Goal: Check status: Check status

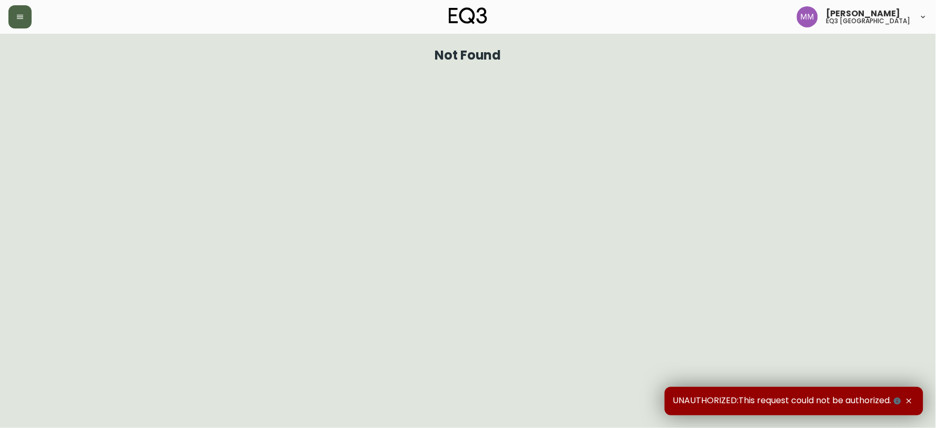
click at [24, 14] on icon "button" at bounding box center [20, 17] width 8 height 8
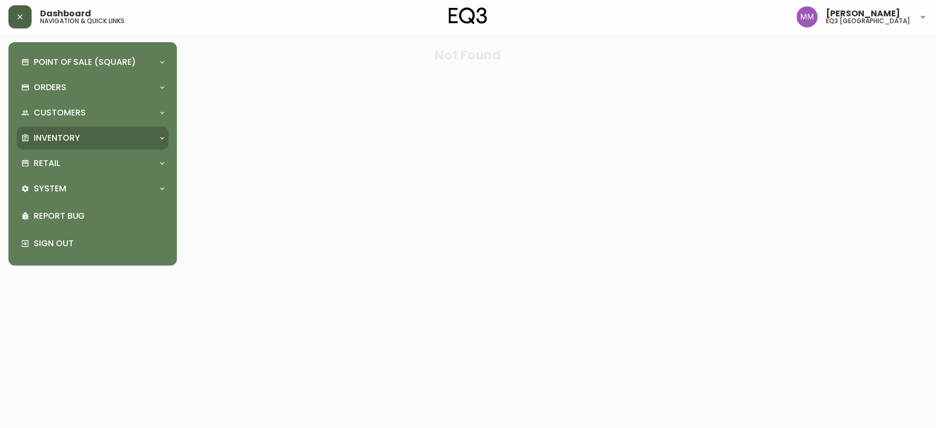
click at [69, 136] on p "Inventory" at bounding box center [57, 138] width 46 height 12
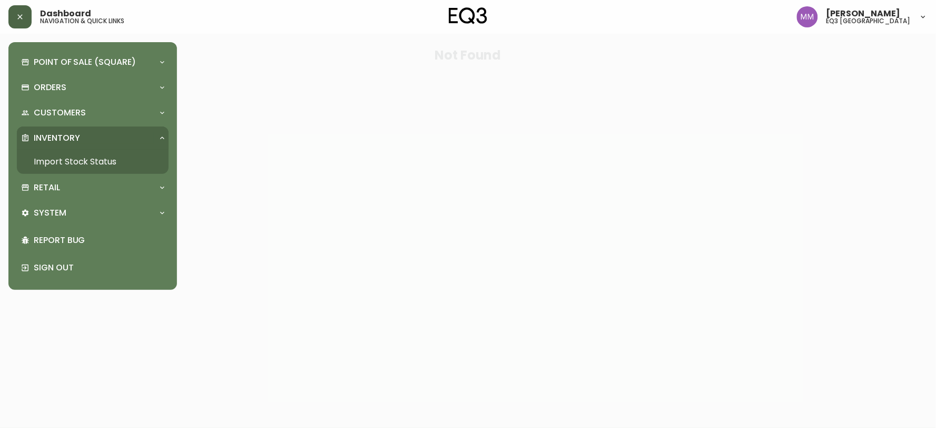
click at [110, 156] on link "Import Stock Status" at bounding box center [93, 162] width 152 height 24
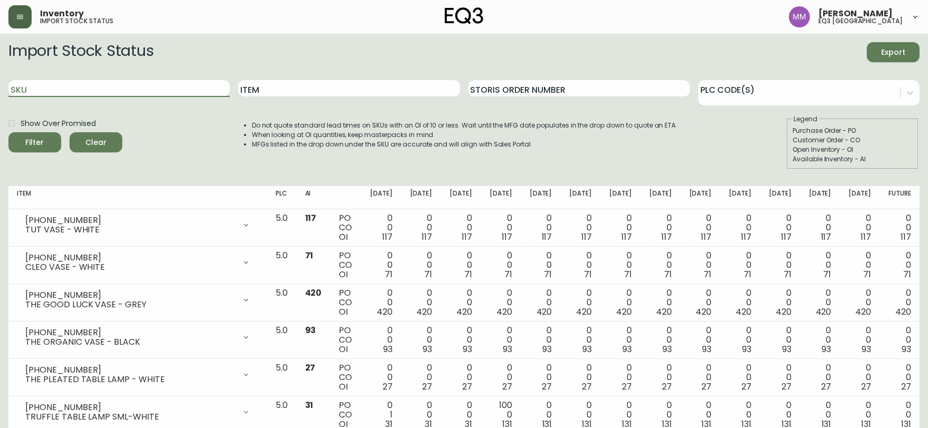
click at [101, 90] on input "SKU" at bounding box center [118, 88] width 221 height 17
click at [135, 92] on input "SKU" at bounding box center [118, 88] width 221 height 17
paste input "3020-982-40-B"
type input "3020-982-40-B"
click at [8, 132] on button "Filter" at bounding box center [34, 142] width 53 height 20
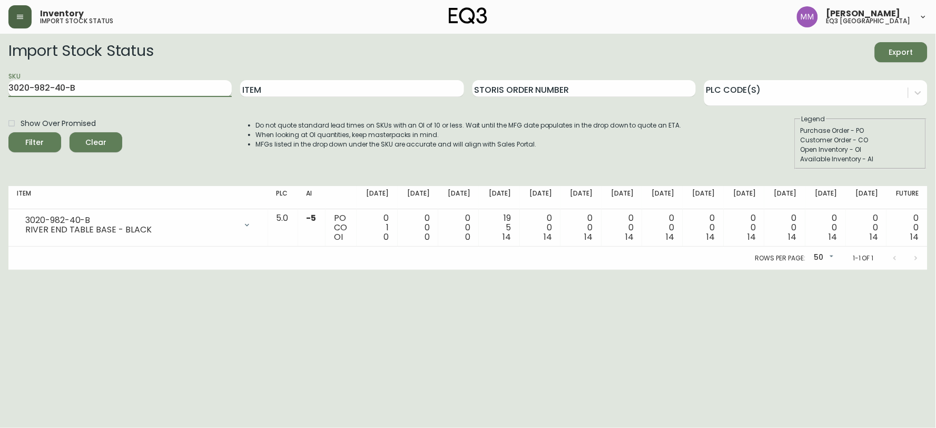
drag, startPoint x: 96, startPoint y: 91, endPoint x: 8, endPoint y: 96, distance: 88.1
click at [8, 96] on input "3020-982-40-B" at bounding box center [119, 88] width 223 height 17
paste input "3020-982-16-A"
type input "3020-982-16-A"
click at [8, 132] on button "Filter" at bounding box center [34, 142] width 53 height 20
